Goal: Find specific page/section: Find specific page/section

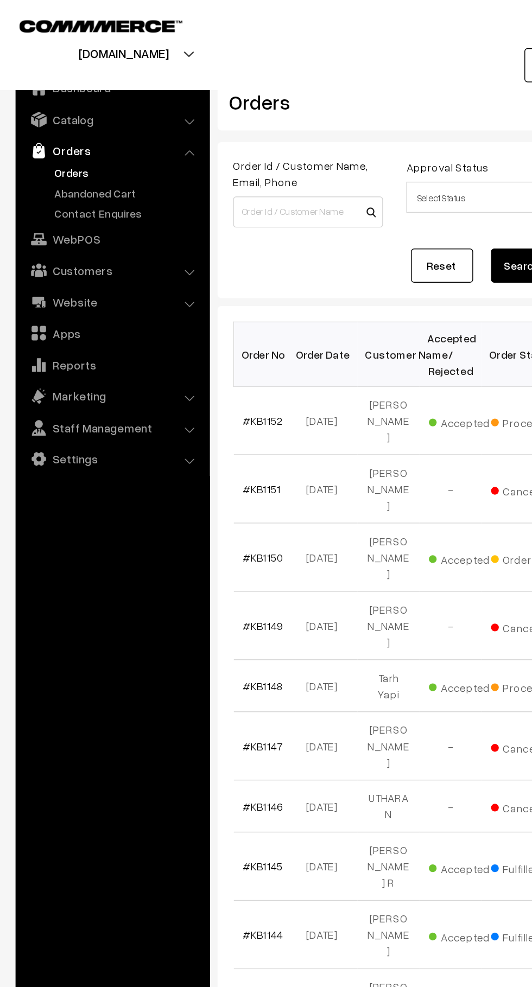
click at [93, 132] on link "Abandoned Cart" at bounding box center [88, 134] width 107 height 11
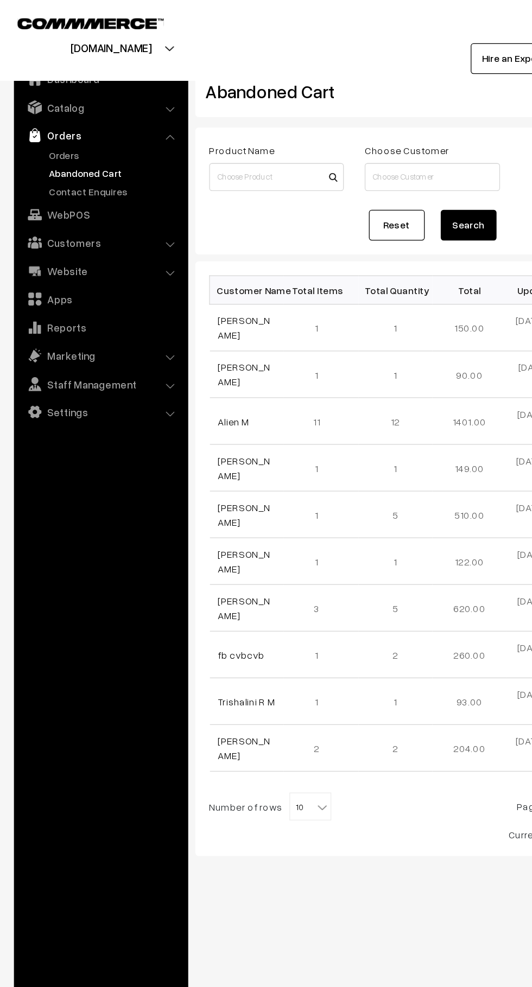
click at [59, 122] on link "Orders" at bounding box center [88, 120] width 107 height 11
